Goal: Communication & Community: Participate in discussion

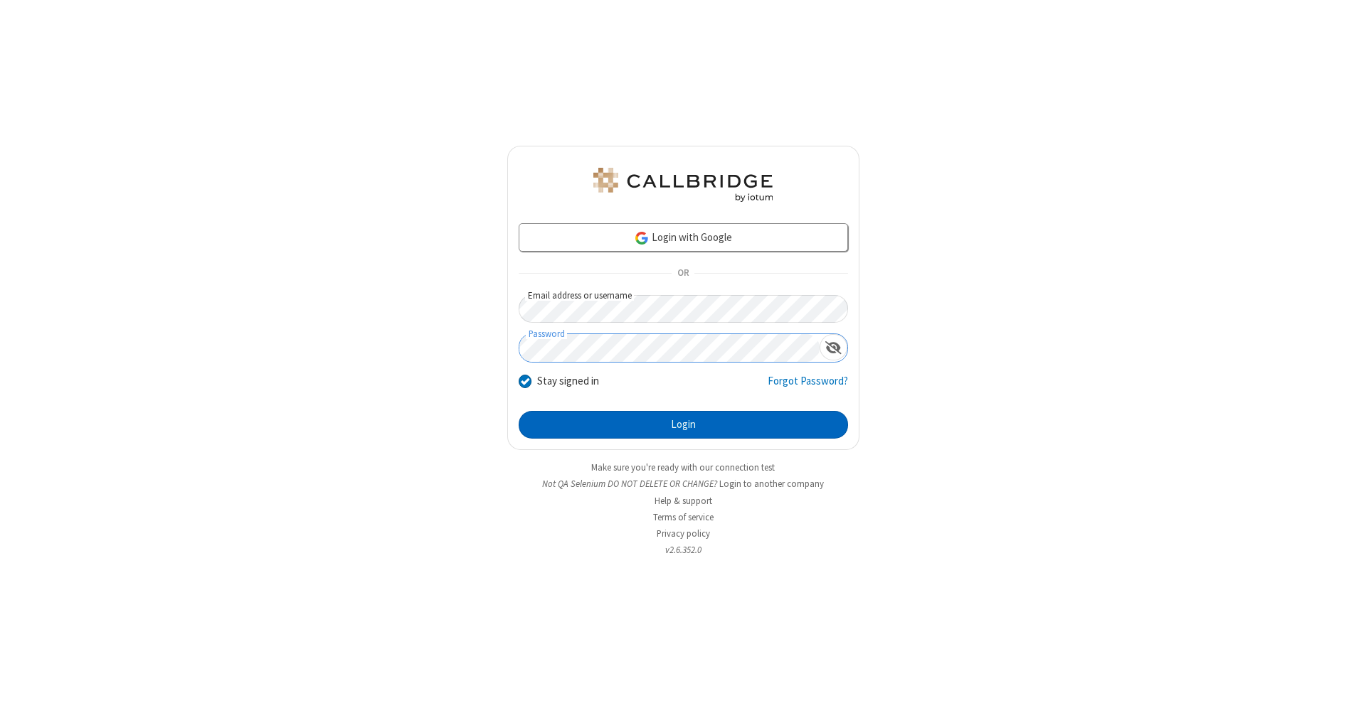
click at [683, 425] on button "Login" at bounding box center [682, 425] width 329 height 28
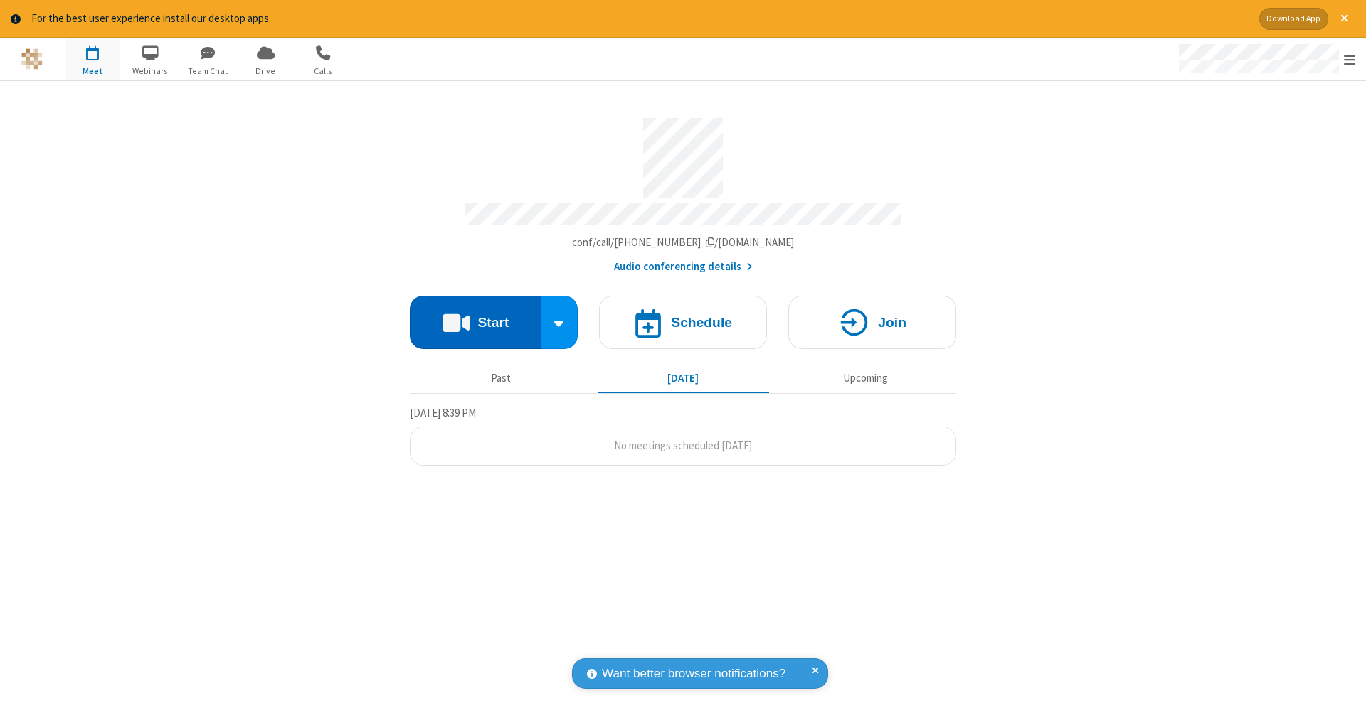
click at [475, 315] on button "Start" at bounding box center [476, 322] width 132 height 53
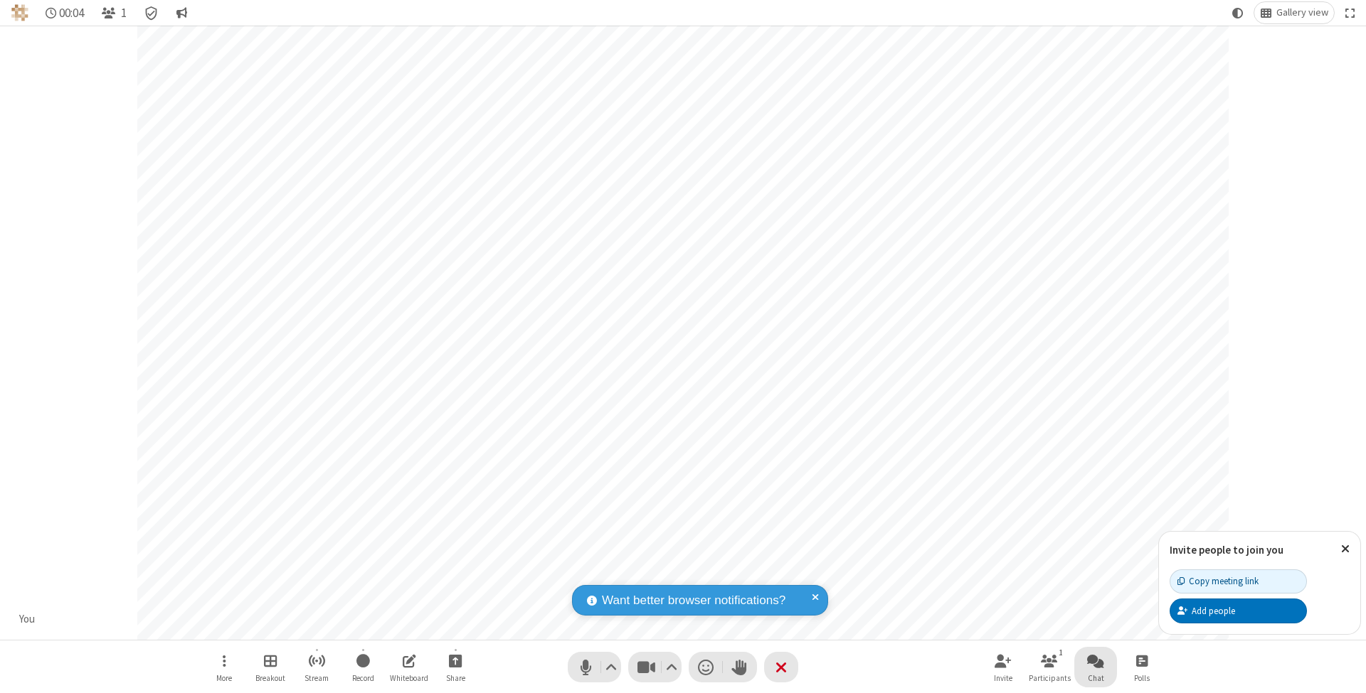
click at [1095, 661] on span "Open chat" at bounding box center [1095, 661] width 17 height 18
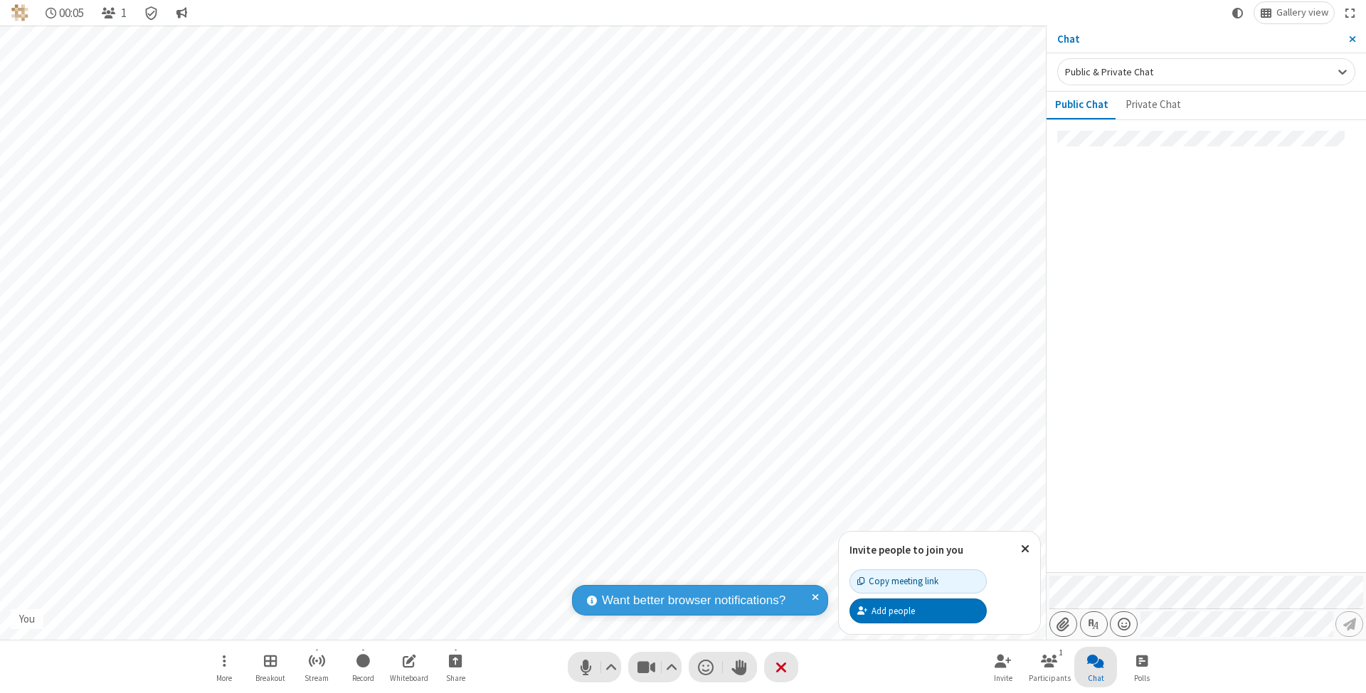
type input "C:\fakepath\doc_test.docx"
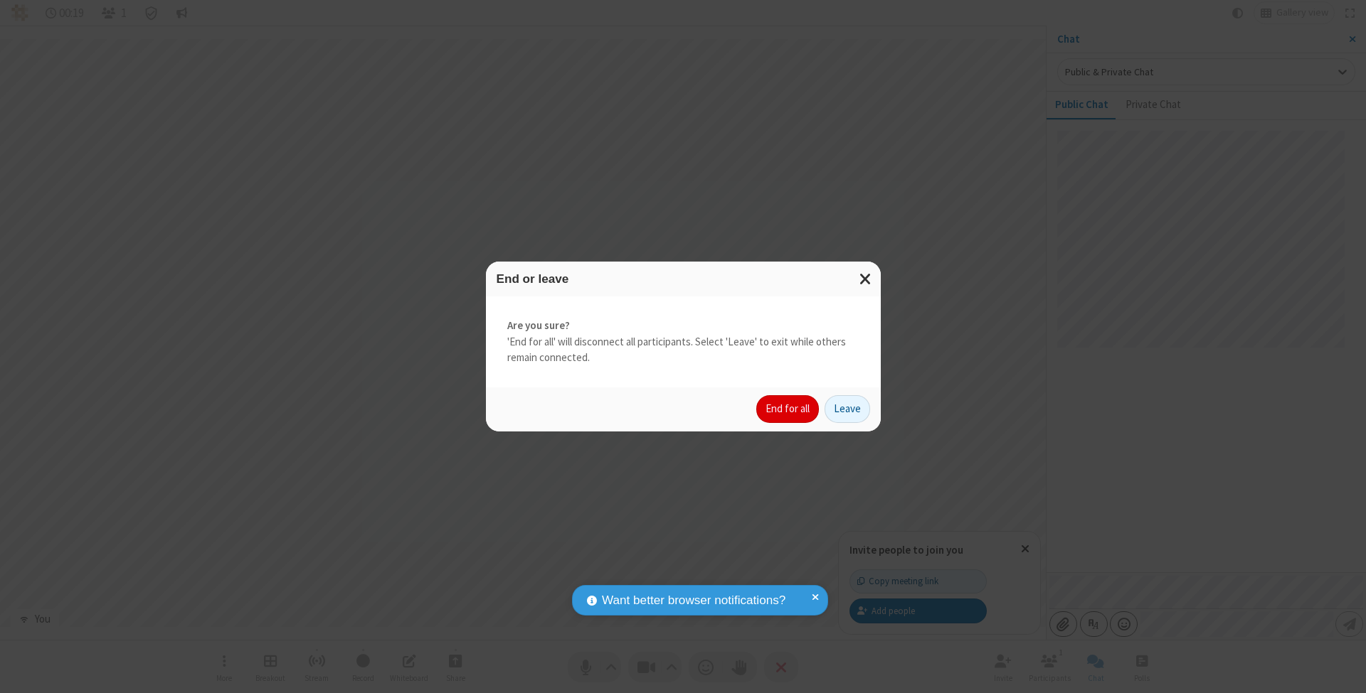
click at [788, 408] on button "End for all" at bounding box center [787, 409] width 63 height 28
